Goal: Task Accomplishment & Management: Use online tool/utility

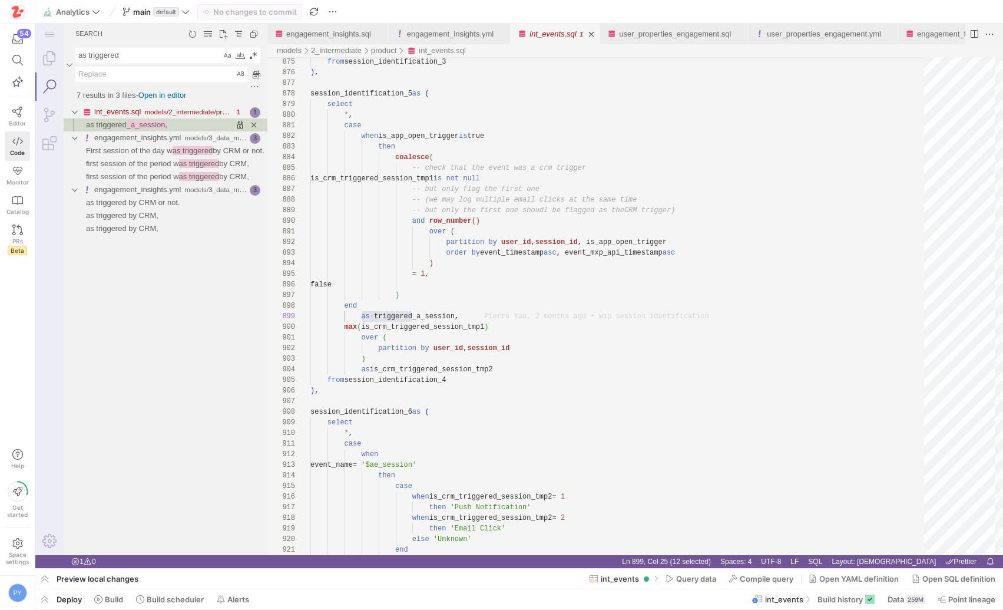
scroll to position [106, 102]
click at [144, 55] on textarea "as triggered" at bounding box center [148, 55] width 145 height 14
type textarea "operational"
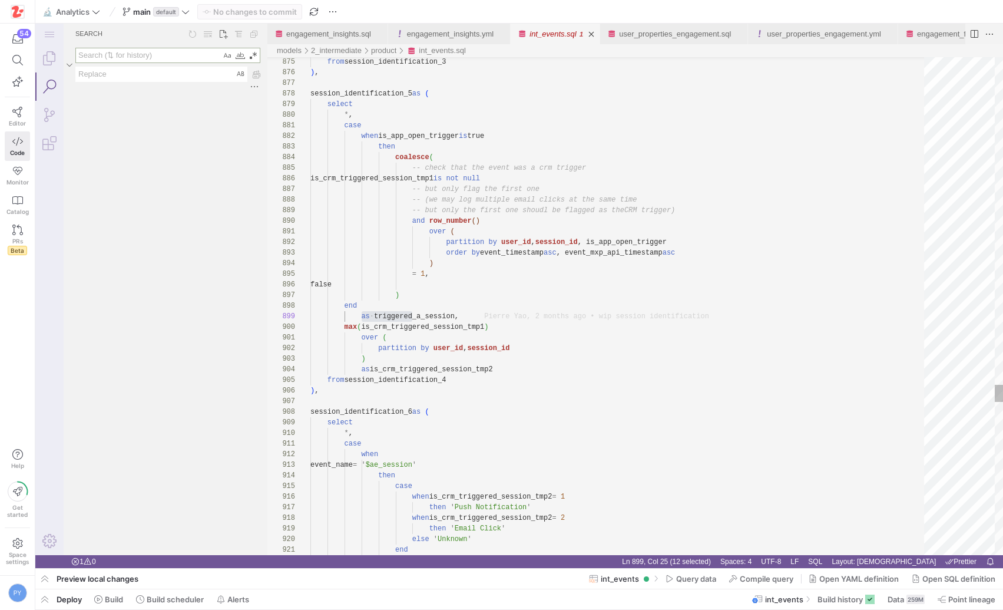
type textarea "case when is_app_open_trigger is true then coalesce( -- check that the event wa…"
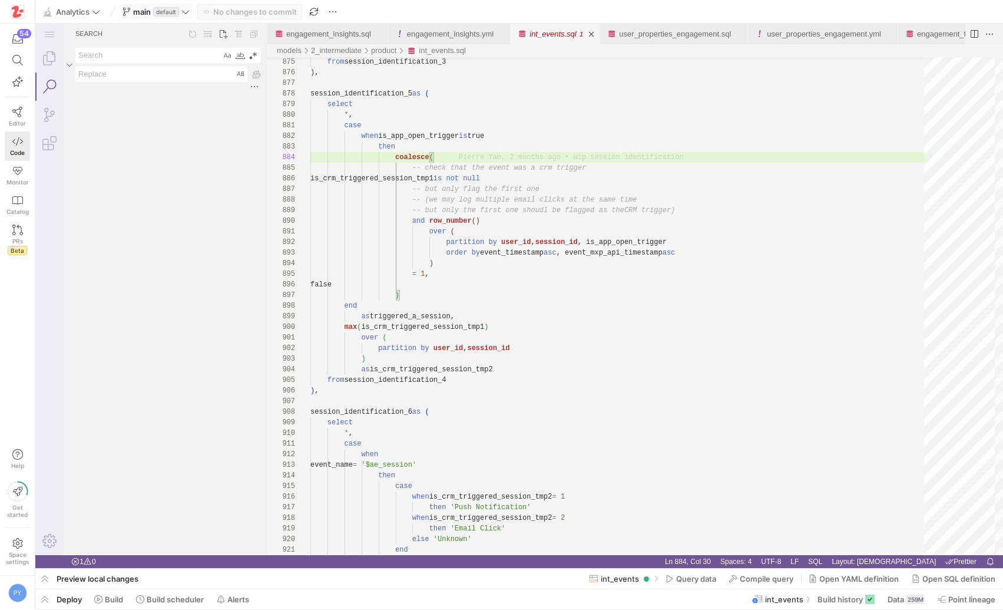
click at [186, 15] on icon at bounding box center [185, 12] width 8 height 8
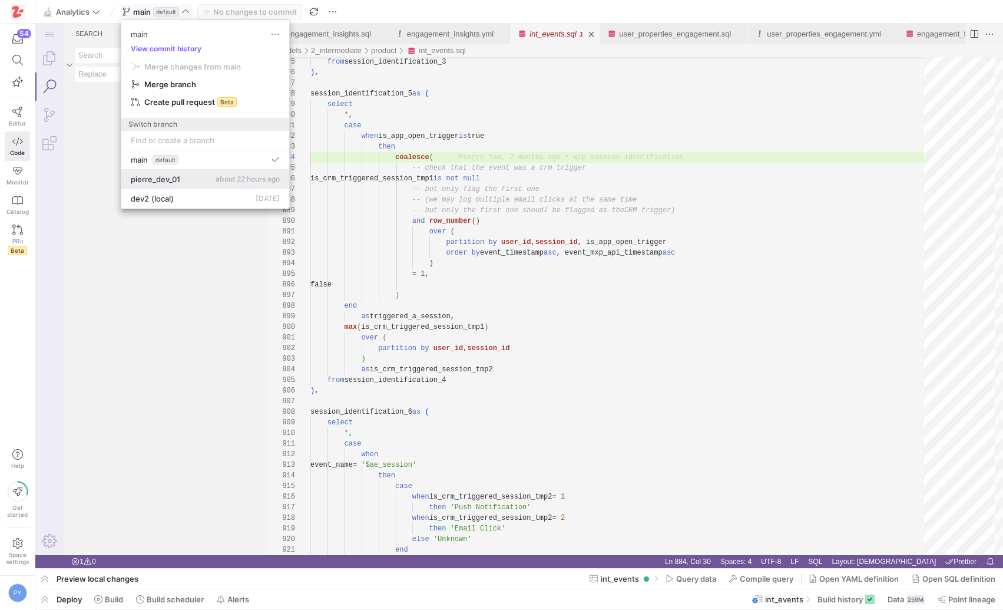
click at [171, 184] on button "pierre_dev_01 about 22 hours ago" at bounding box center [205, 179] width 168 height 19
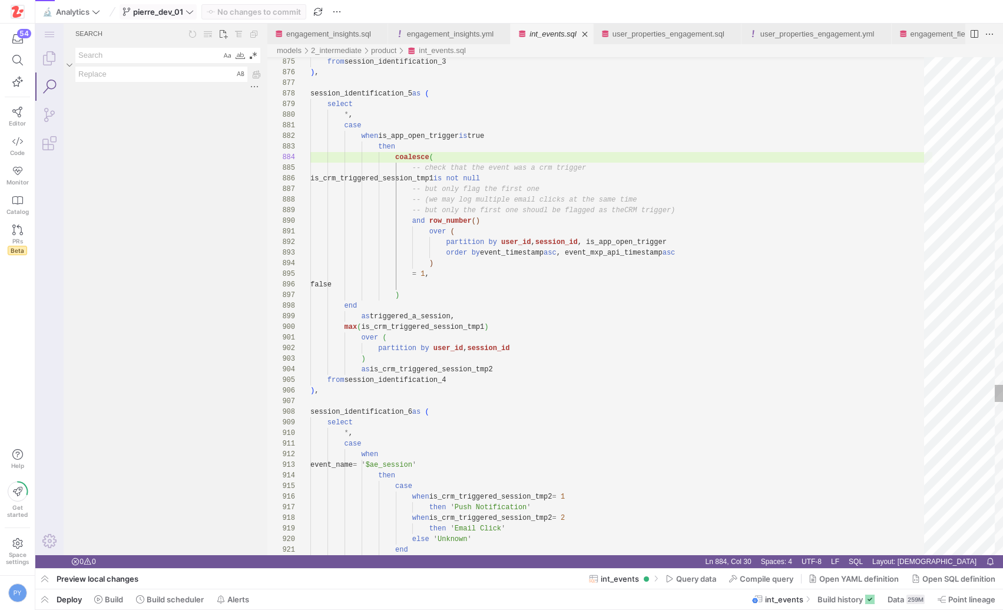
click at [178, 16] on span at bounding box center [158, 12] width 76 height 14
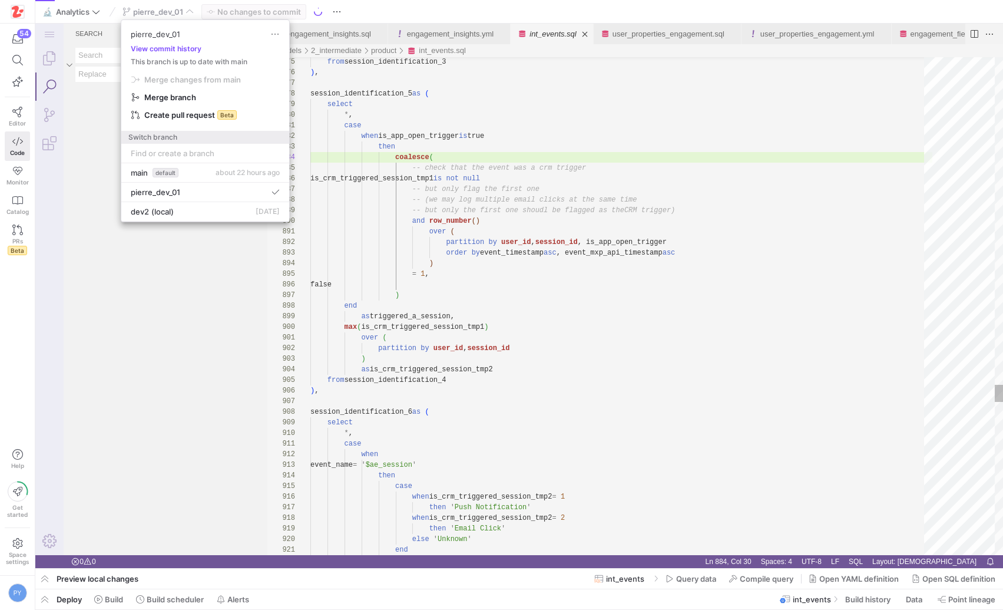
click at [177, 14] on div at bounding box center [501, 305] width 1003 height 610
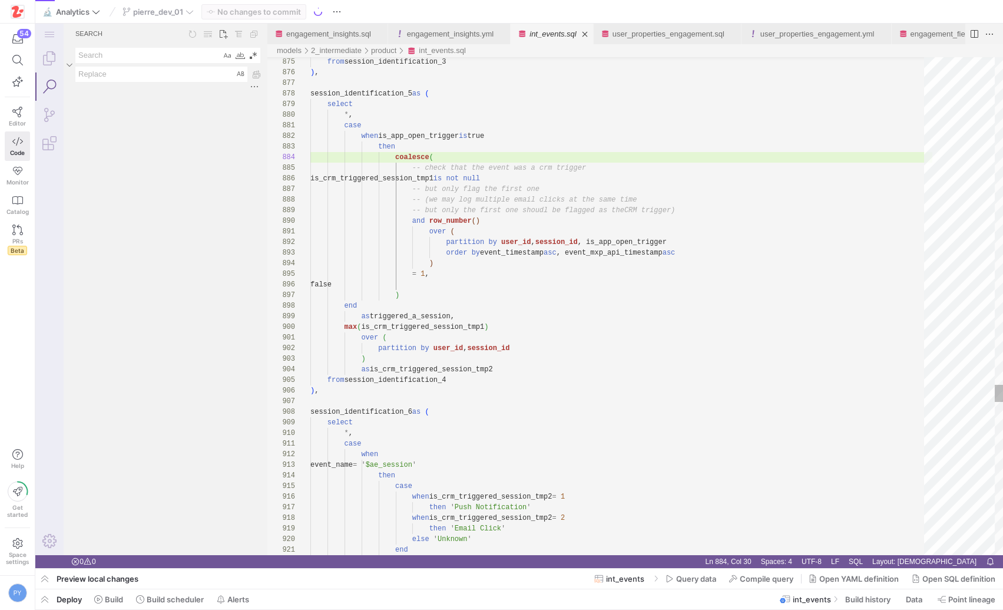
click at [177, 14] on div "pierre_dev_01" at bounding box center [158, 11] width 77 height 15
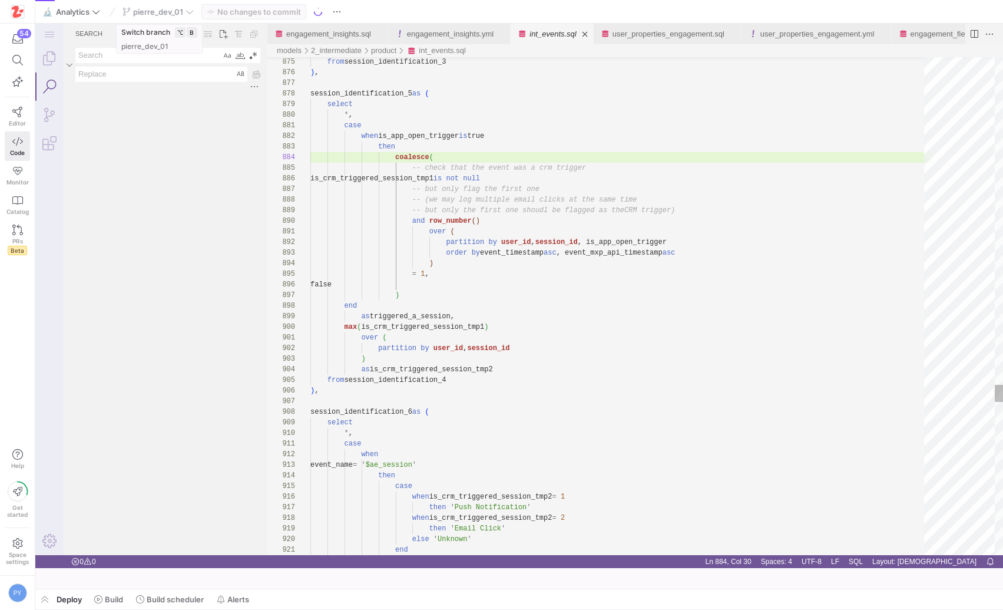
click at [192, 9] on div "pierre_dev_01" at bounding box center [158, 11] width 77 height 15
click at [16, 542] on icon at bounding box center [17, 543] width 10 height 11
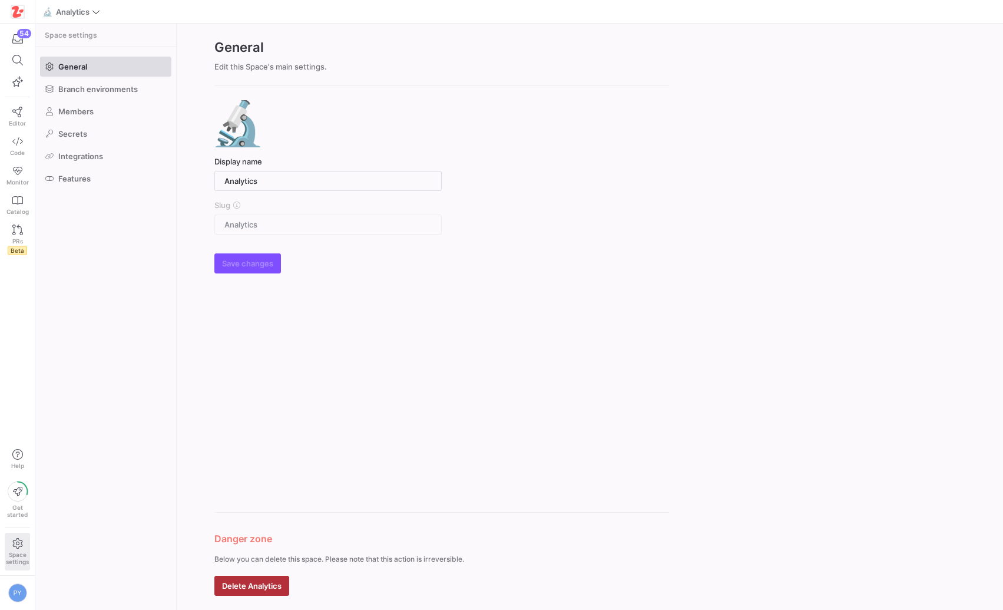
click at [105, 78] on div "General Branch environments Members Secrets Integrations Features" at bounding box center [105, 122] width 141 height 151
click at [101, 87] on span "Branch environments" at bounding box center [98, 88] width 80 height 9
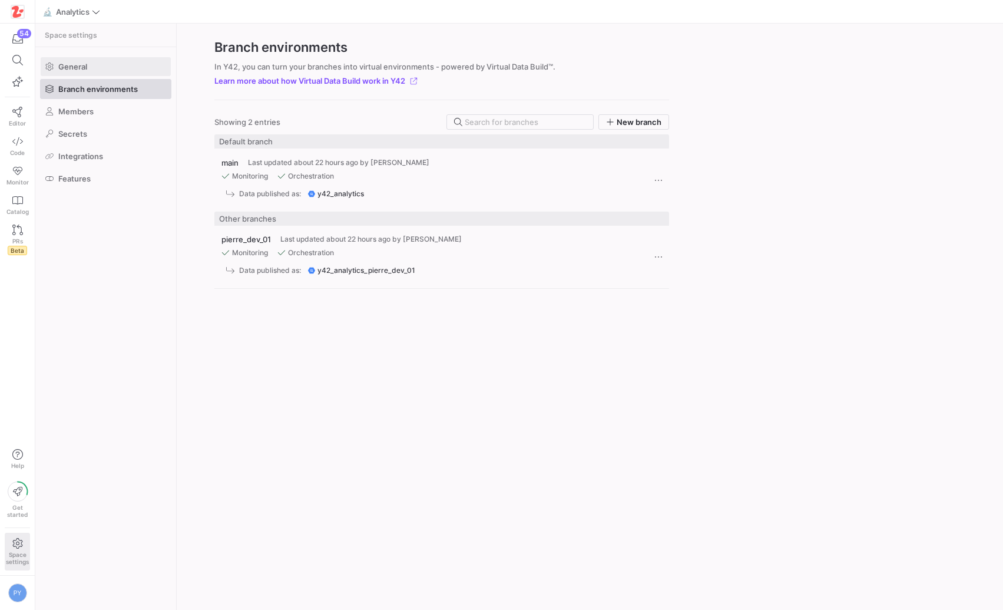
click at [91, 72] on span at bounding box center [106, 66] width 130 height 19
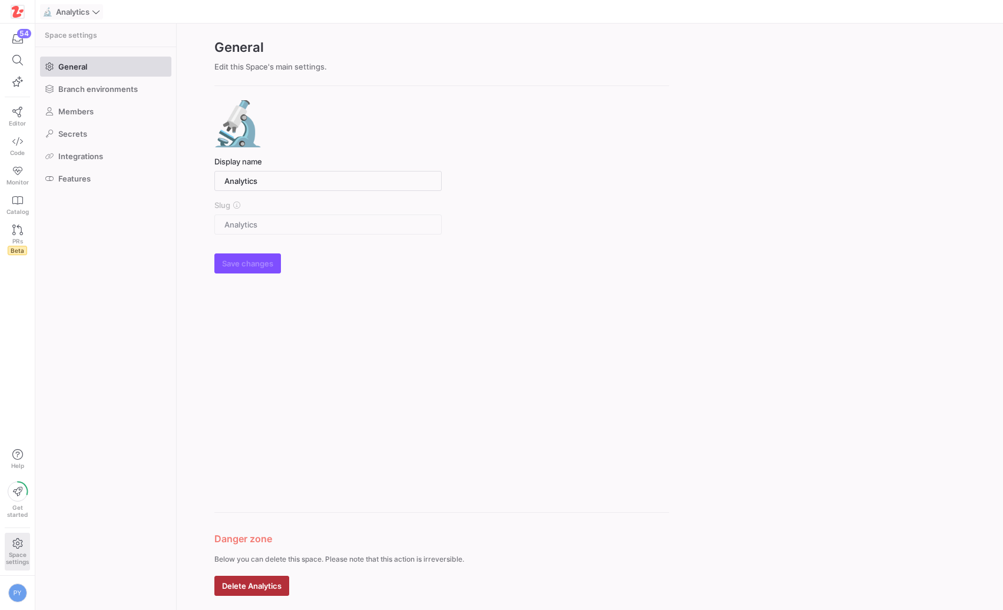
click at [79, 18] on span at bounding box center [72, 12] width 62 height 14
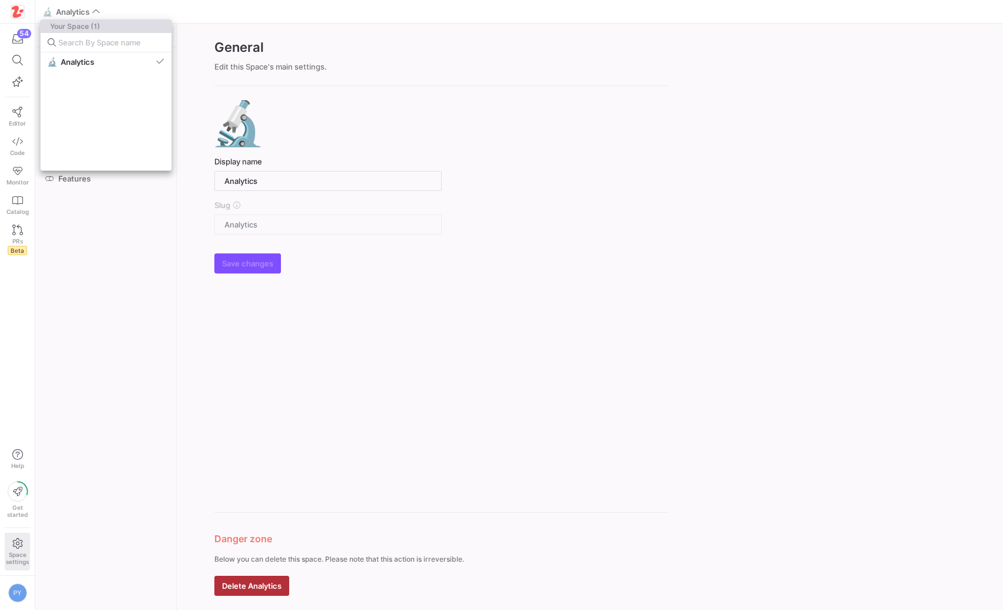
click at [80, 15] on div at bounding box center [501, 305] width 1003 height 610
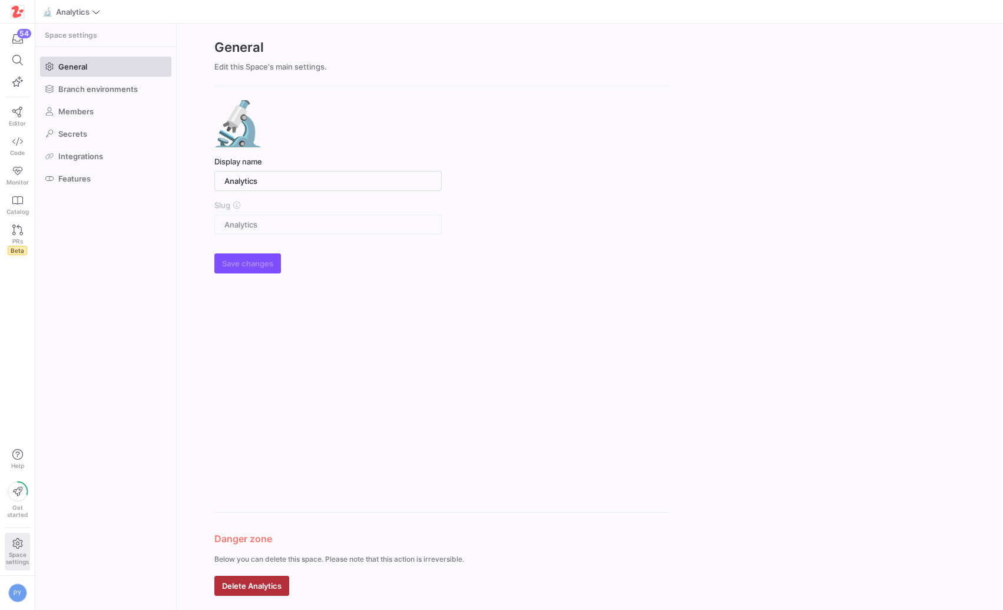
click at [96, 224] on y42-org-space-settings-sidebar "Space settings General Branch environments Members Secrets Integrations Features" at bounding box center [105, 317] width 141 height 586
click at [22, 232] on link "PRs Beta" at bounding box center [17, 240] width 25 height 40
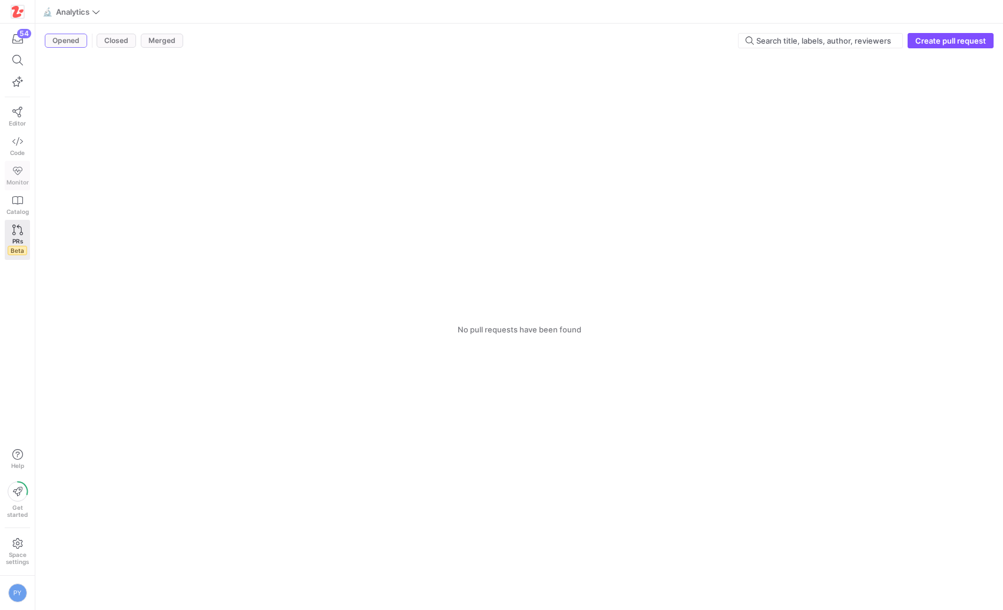
click at [14, 188] on link "Monitor" at bounding box center [17, 175] width 25 height 29
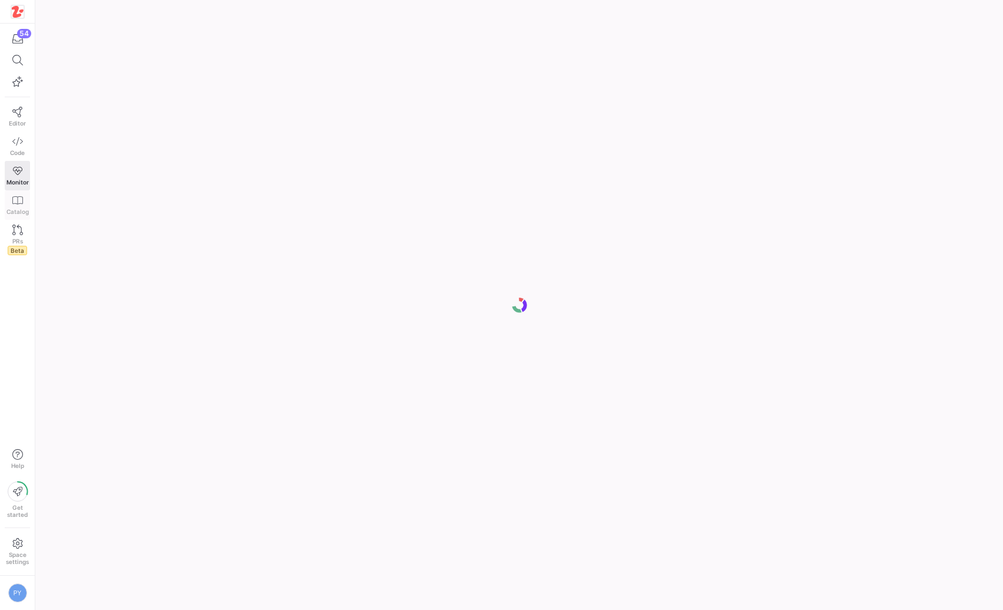
click at [16, 204] on icon at bounding box center [17, 200] width 11 height 11
click at [19, 145] on div "Fetching branch information" at bounding box center [501, 305] width 1003 height 610
click at [21, 146] on icon at bounding box center [17, 141] width 11 height 11
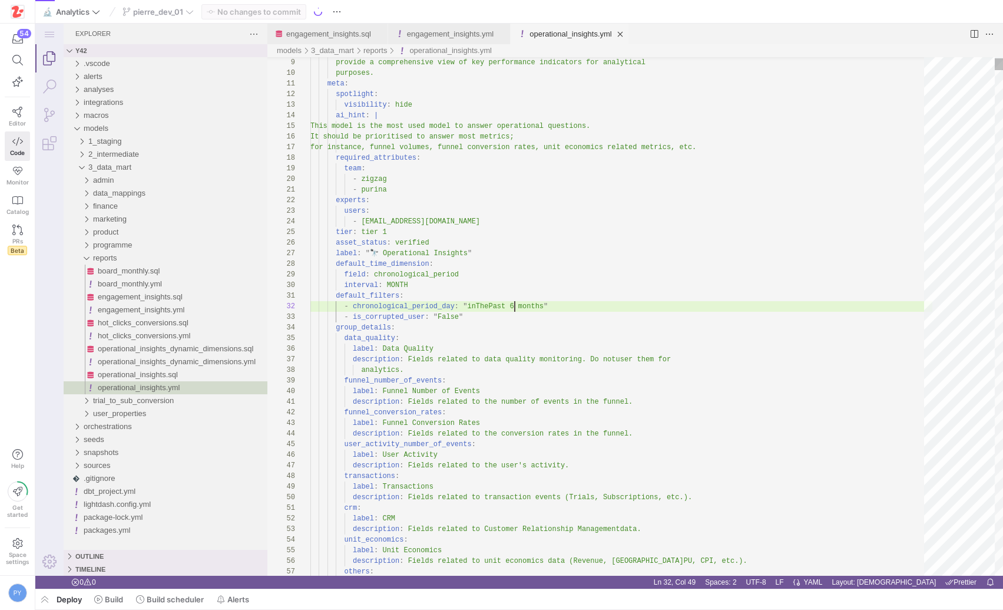
scroll to position [11, 204]
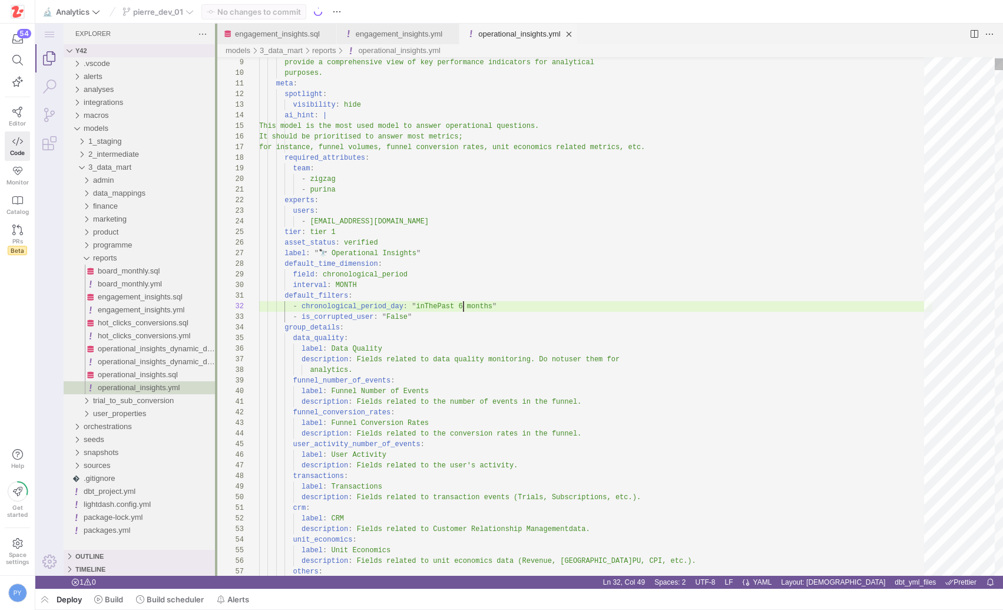
drag, startPoint x: 268, startPoint y: 116, endPoint x: 216, endPoint y: 121, distance: 51.5
click at [216, 121] on div at bounding box center [216, 300] width 2 height 552
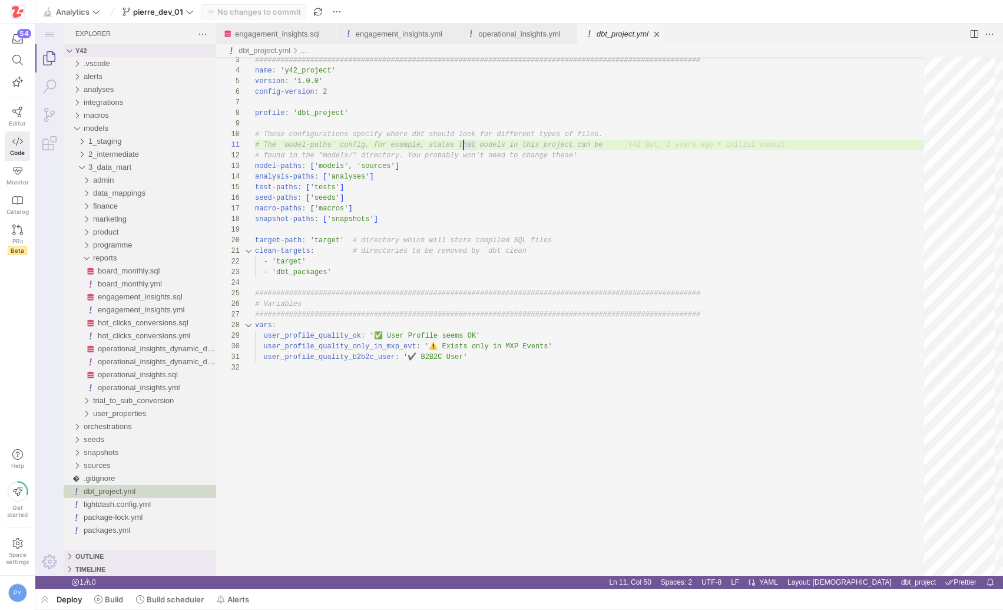
scroll to position [0, 209]
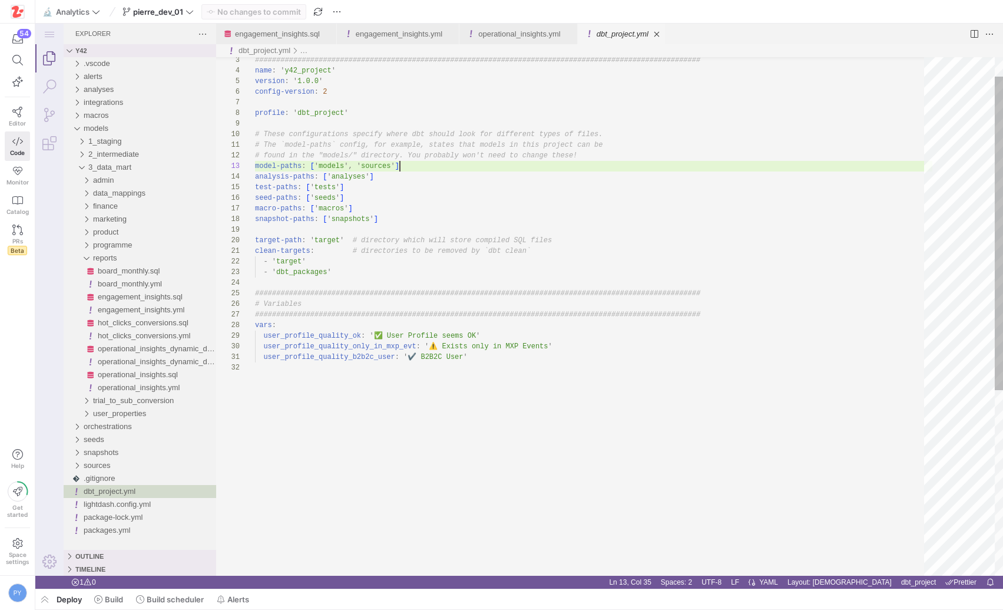
click at [604, 170] on div "################################################## ############################…" at bounding box center [594, 453] width 678 height 856
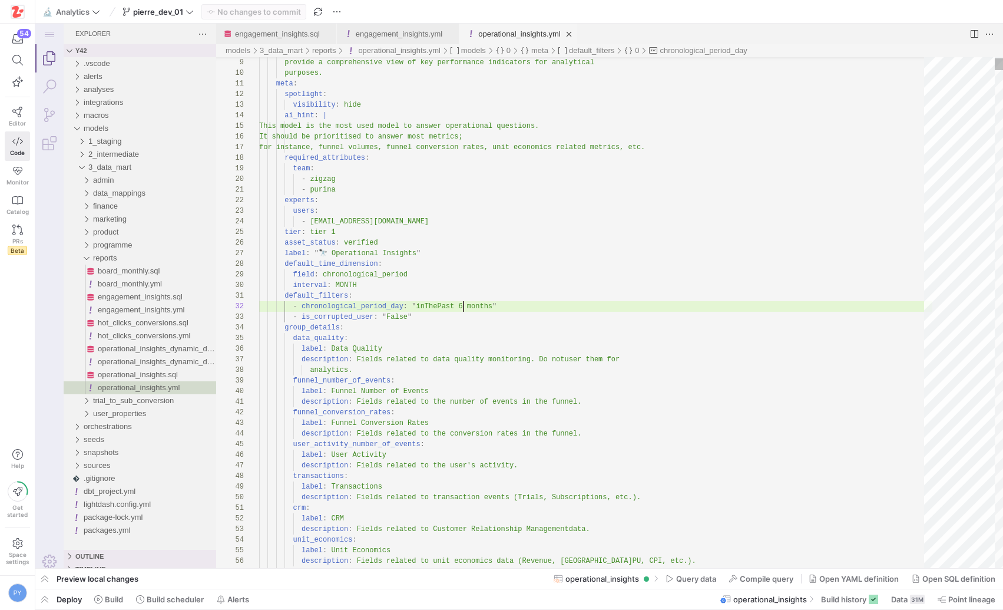
scroll to position [11, 204]
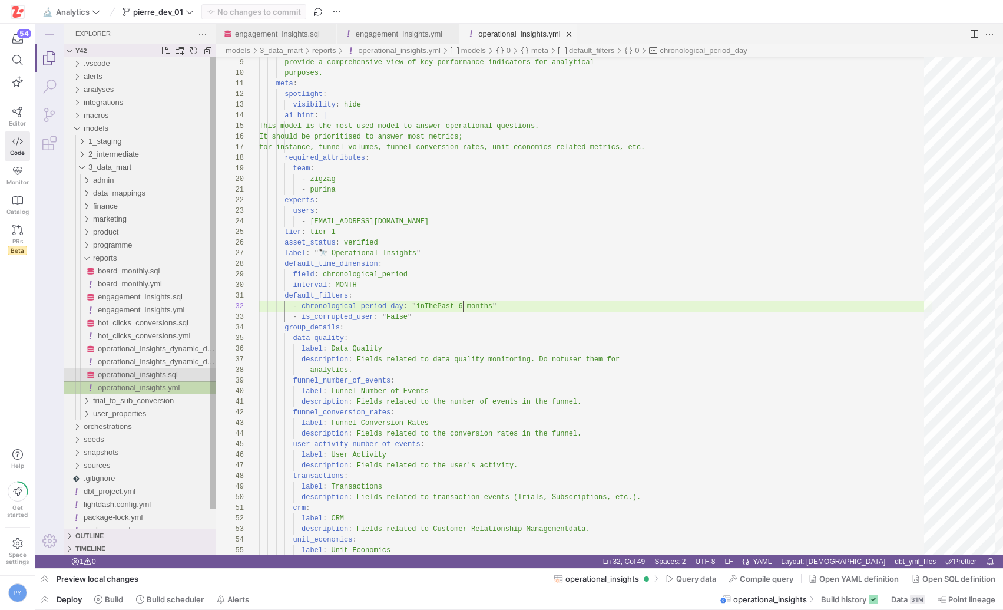
click at [140, 372] on span "operational_insights.sql" at bounding box center [138, 374] width 80 height 9
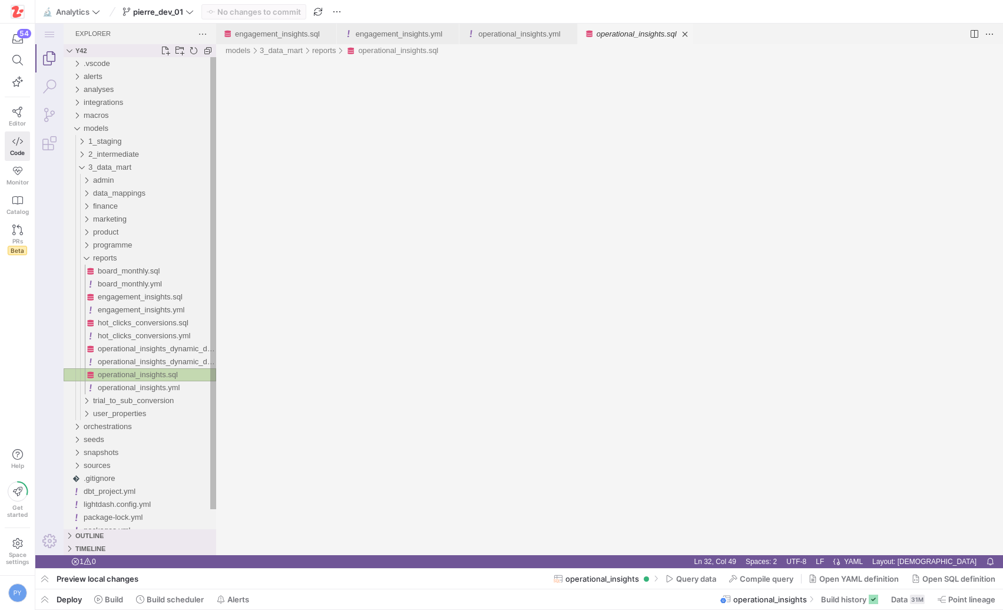
click at [140, 372] on span "operational_insights.sql" at bounding box center [138, 374] width 80 height 9
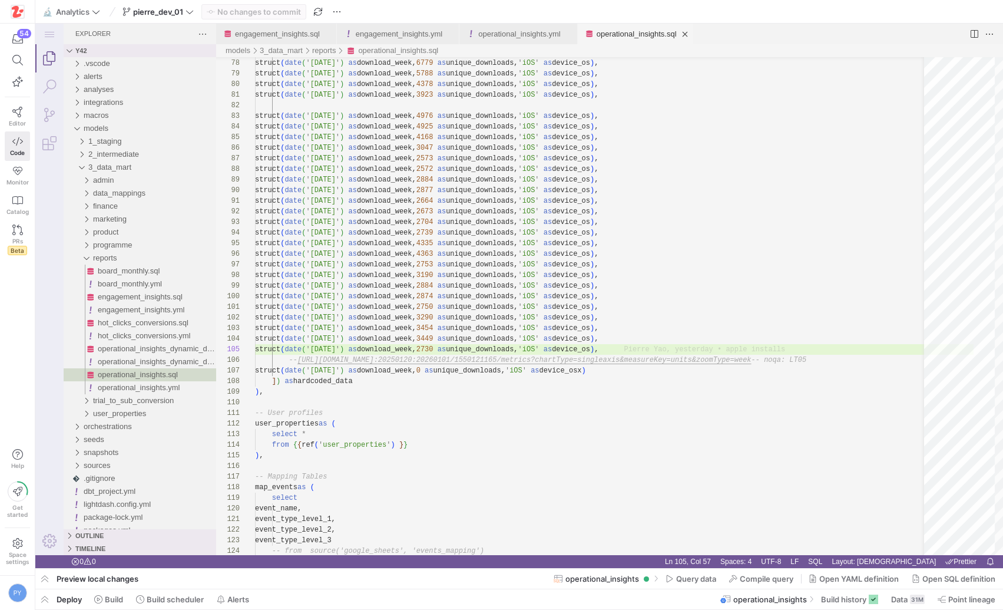
scroll to position [42, 239]
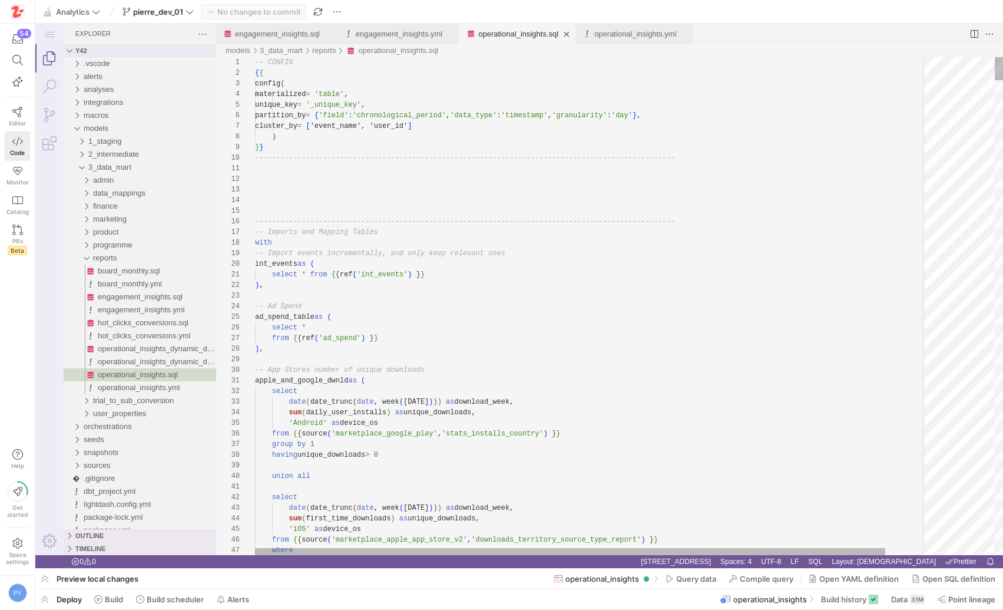
click at [877, 72] on div "Next Match (Enter)" at bounding box center [878, 67] width 13 height 13
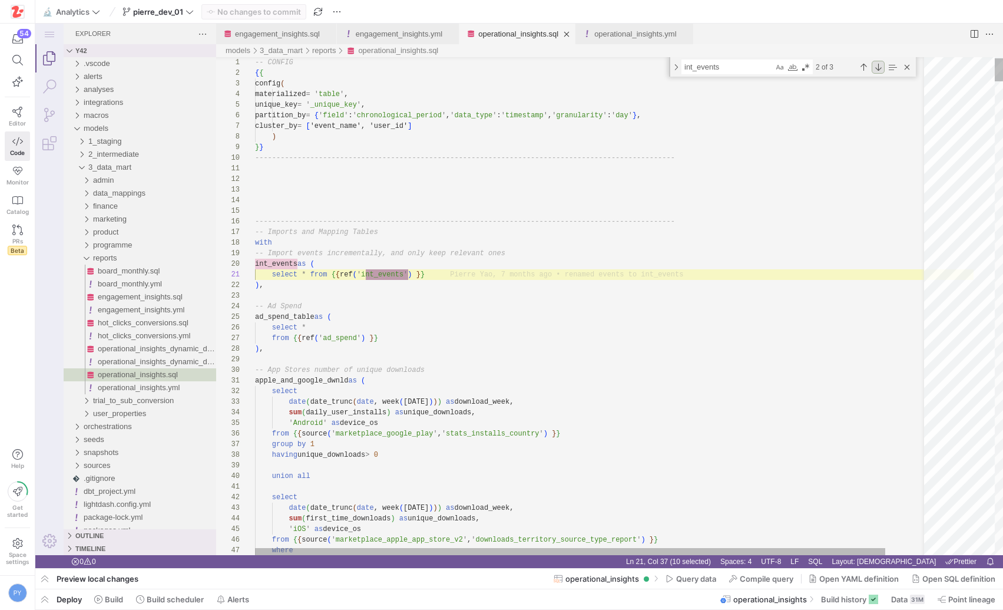
click at [877, 72] on div "Next Match (Enter)" at bounding box center [878, 67] width 13 height 13
type textarea "[DOMAIN_NAME]_click_seq_nb_by_usr_ptn_day, [DOMAIN_NAME]_click_seq_nb_by_usr_pt…"
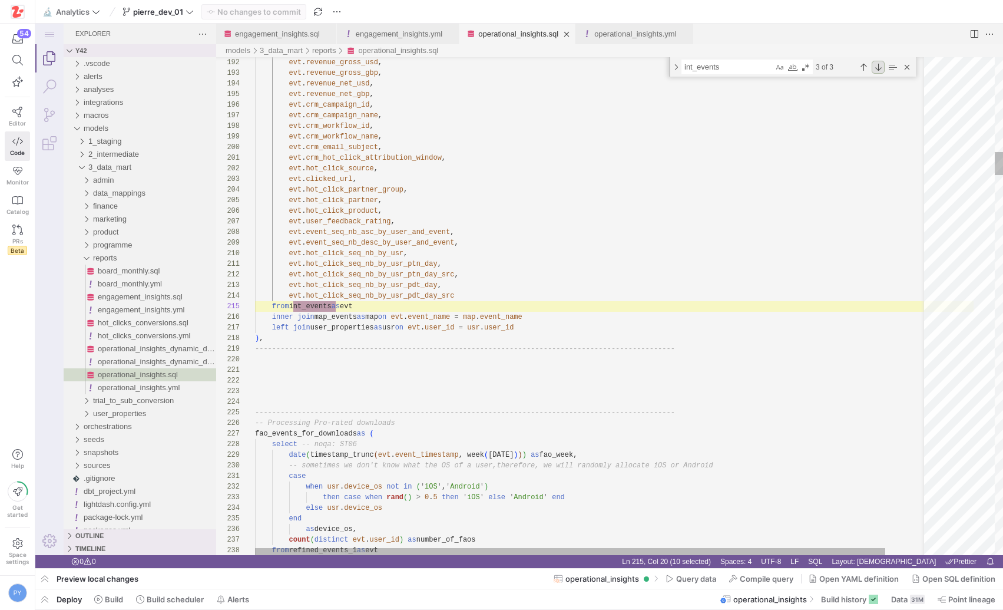
scroll to position [106, 81]
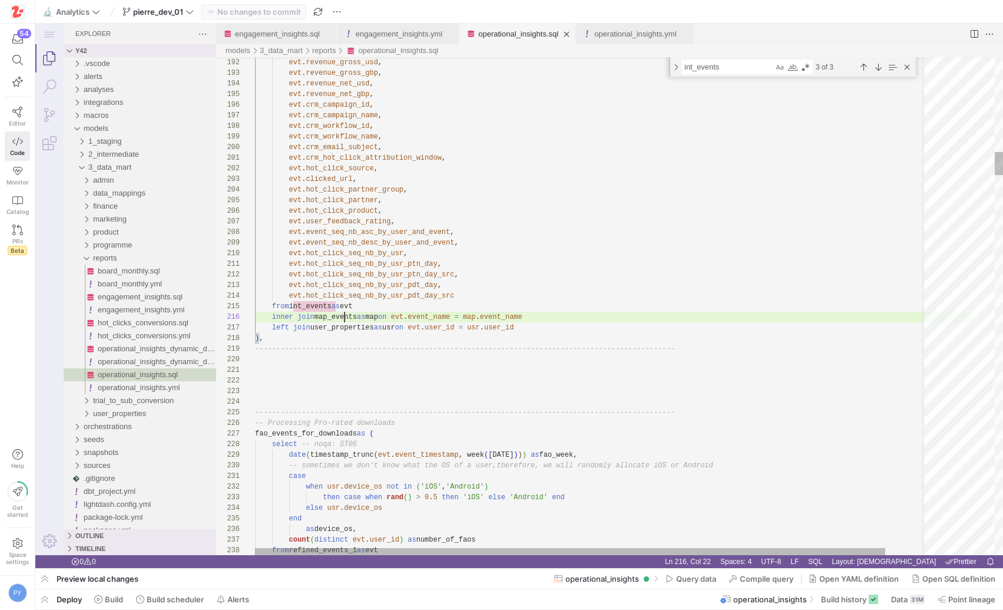
scroll to position [53, 107]
type textarea "map_events"
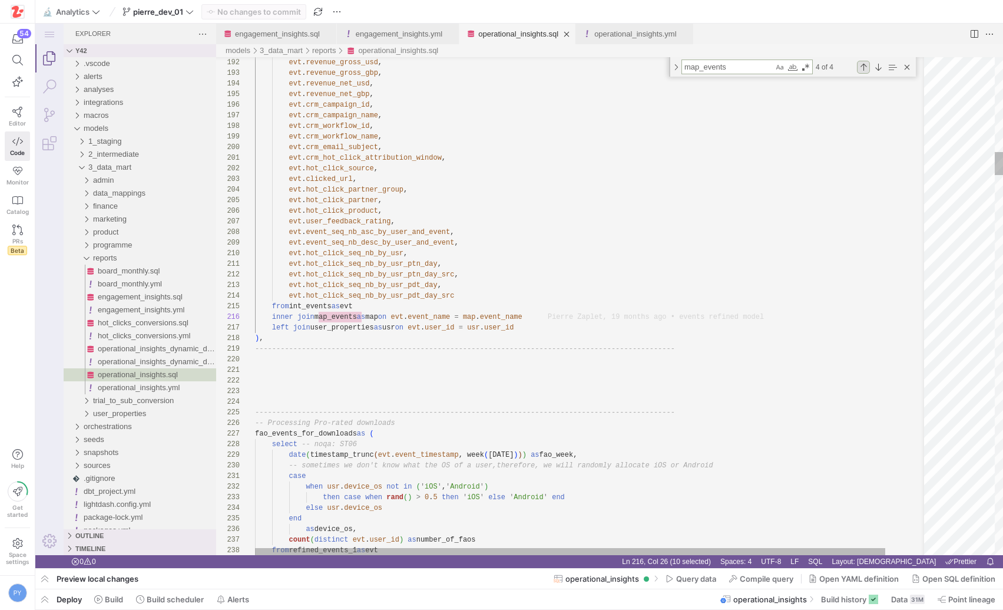
click at [864, 66] on div "Previous Match (⇧Enter)" at bounding box center [863, 67] width 13 height 13
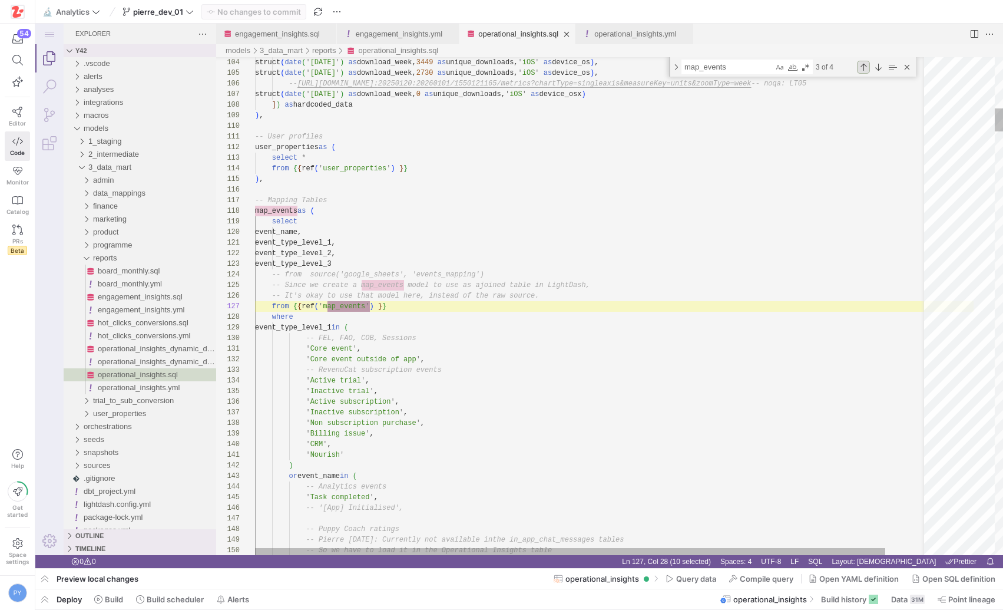
scroll to position [106, 115]
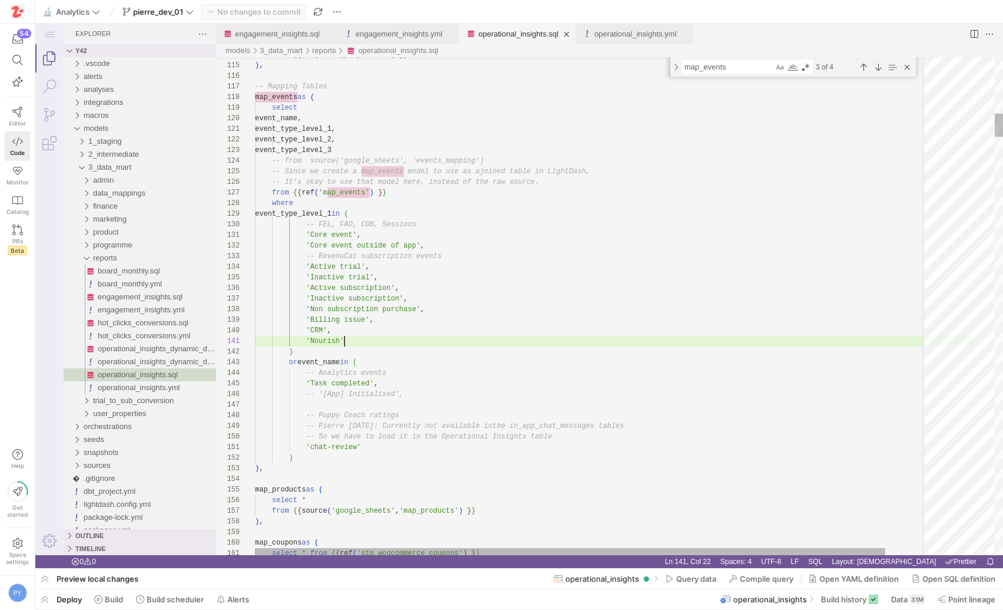
type textarea "'chat-review' ) ), map_products as ( select * from {{ source('google_sheets', '…"
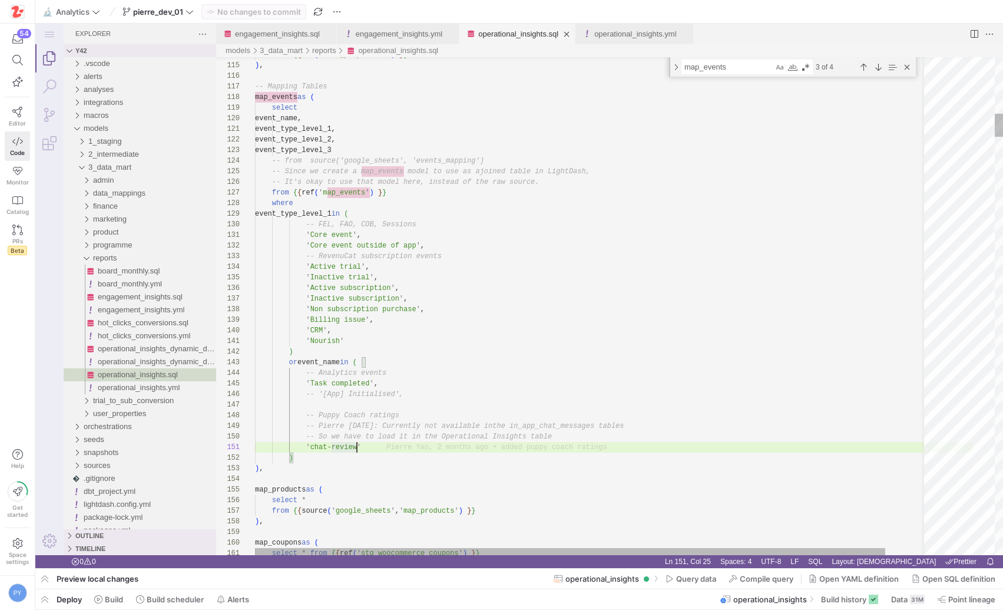
scroll to position [0, 107]
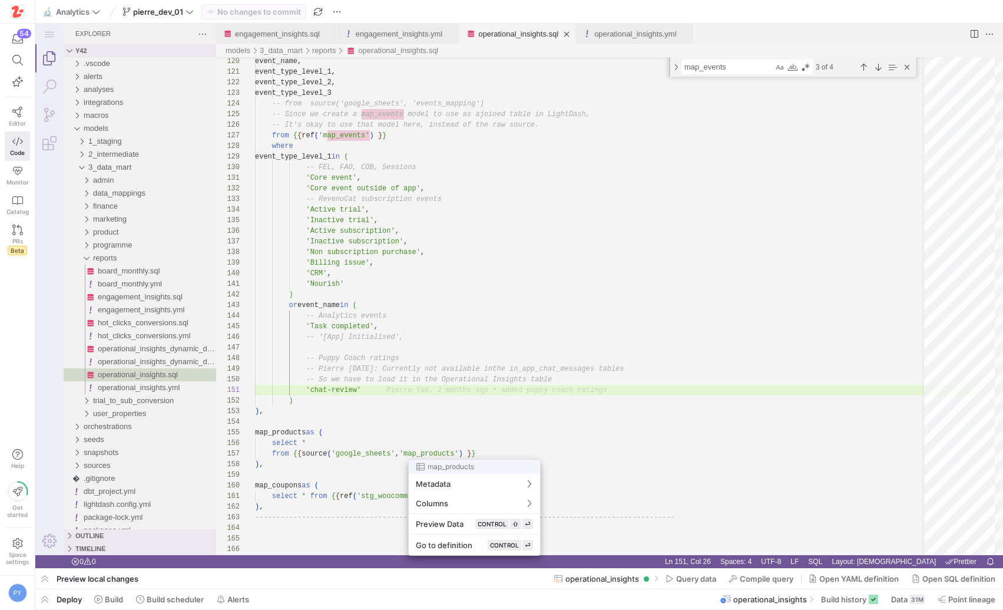
click at [348, 401] on div at bounding box center [501, 305] width 1003 height 610
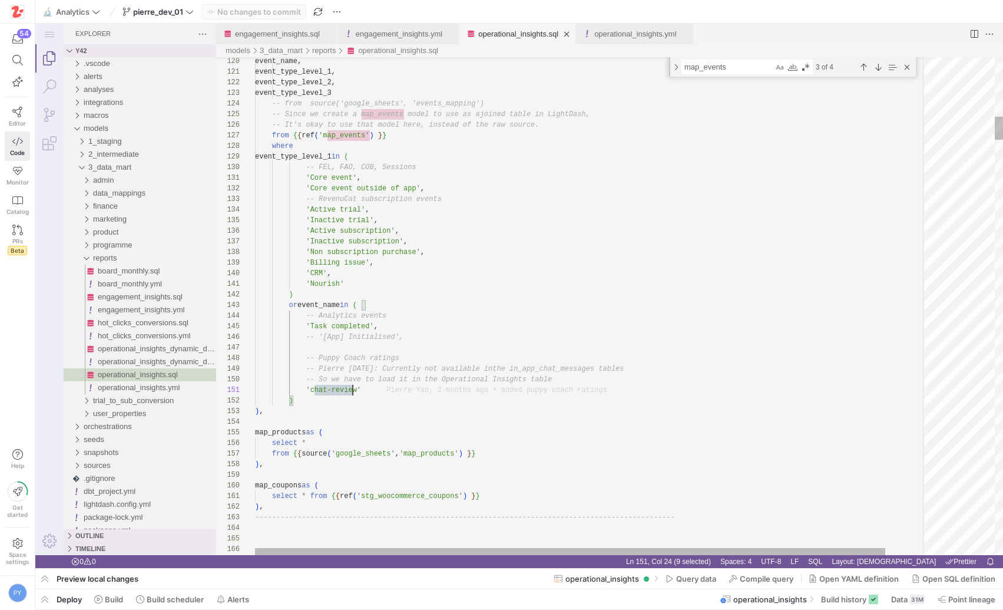
drag, startPoint x: 314, startPoint y: 393, endPoint x: 352, endPoint y: 393, distance: 37.7
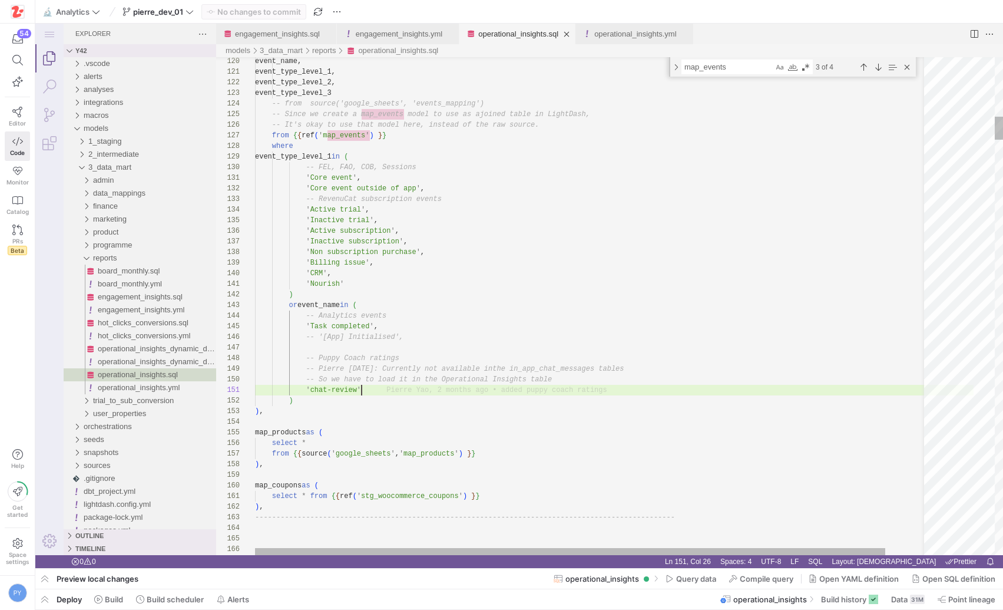
scroll to position [0, 107]
